Goal: Task Accomplishment & Management: Use online tool/utility

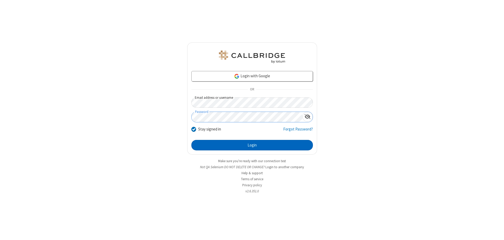
click at [252, 145] on button "Login" at bounding box center [251, 145] width 121 height 10
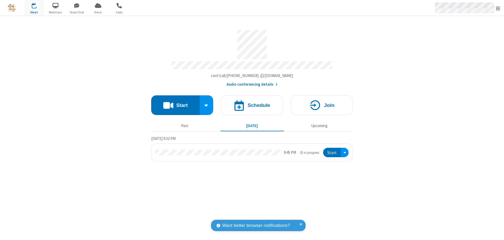
click at [498, 8] on span "Open menu" at bounding box center [498, 8] width 4 height 5
click at [98, 12] on span "Drive" at bounding box center [98, 12] width 20 height 5
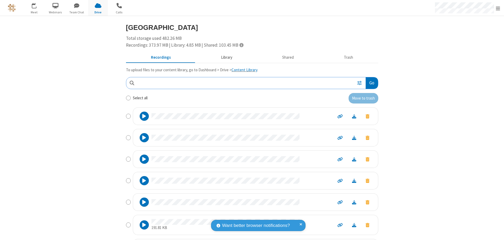
click at [224, 57] on button "Library" at bounding box center [226, 58] width 61 height 10
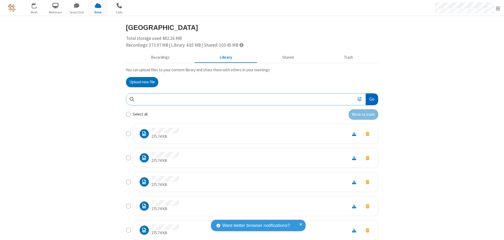
click at [369, 99] on button "Go" at bounding box center [372, 100] width 12 height 12
click at [140, 82] on button "Upload new file" at bounding box center [142, 82] width 32 height 10
